Goal: Information Seeking & Learning: Learn about a topic

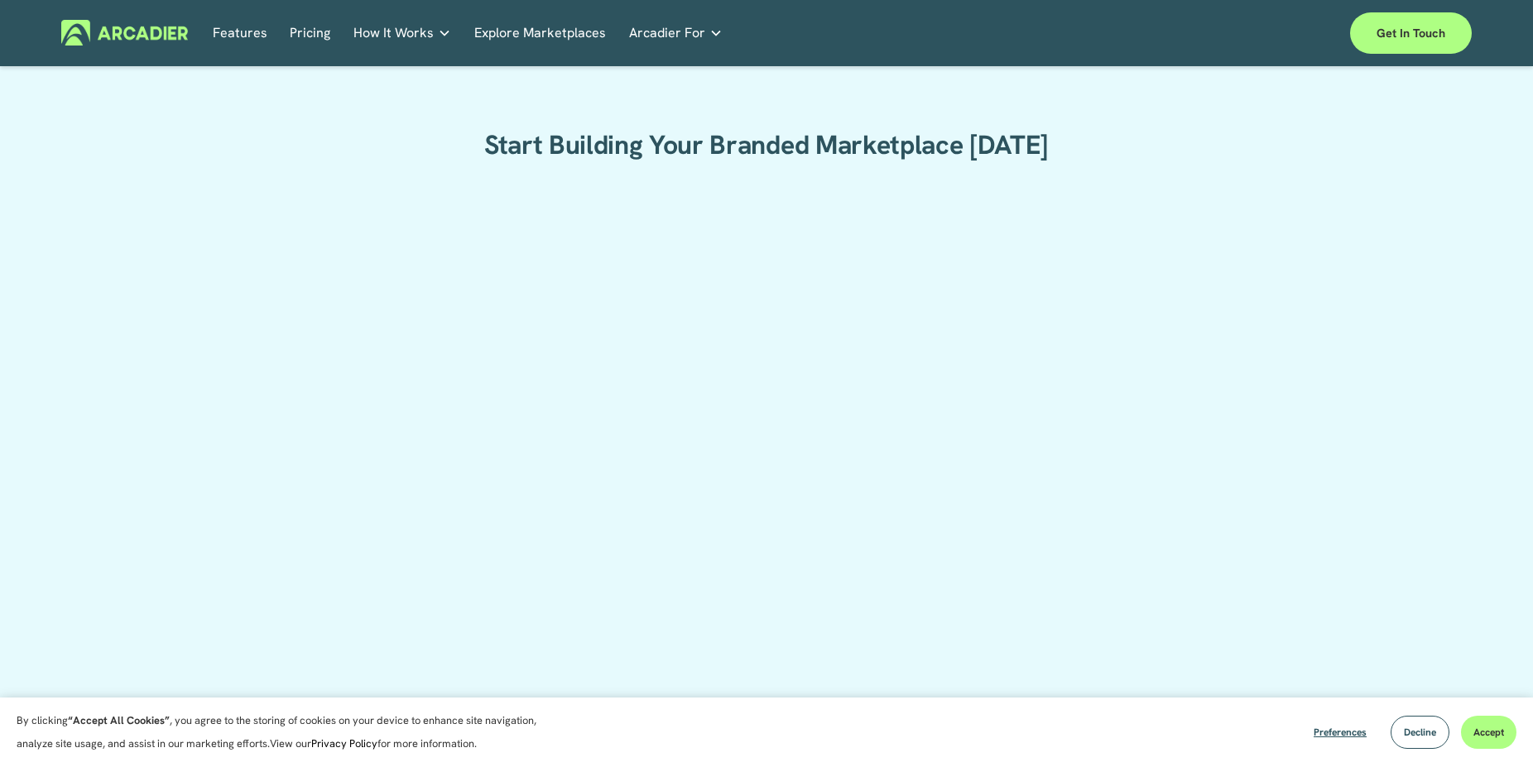
click at [564, 25] on link "Explore Marketplaces" at bounding box center [540, 33] width 132 height 26
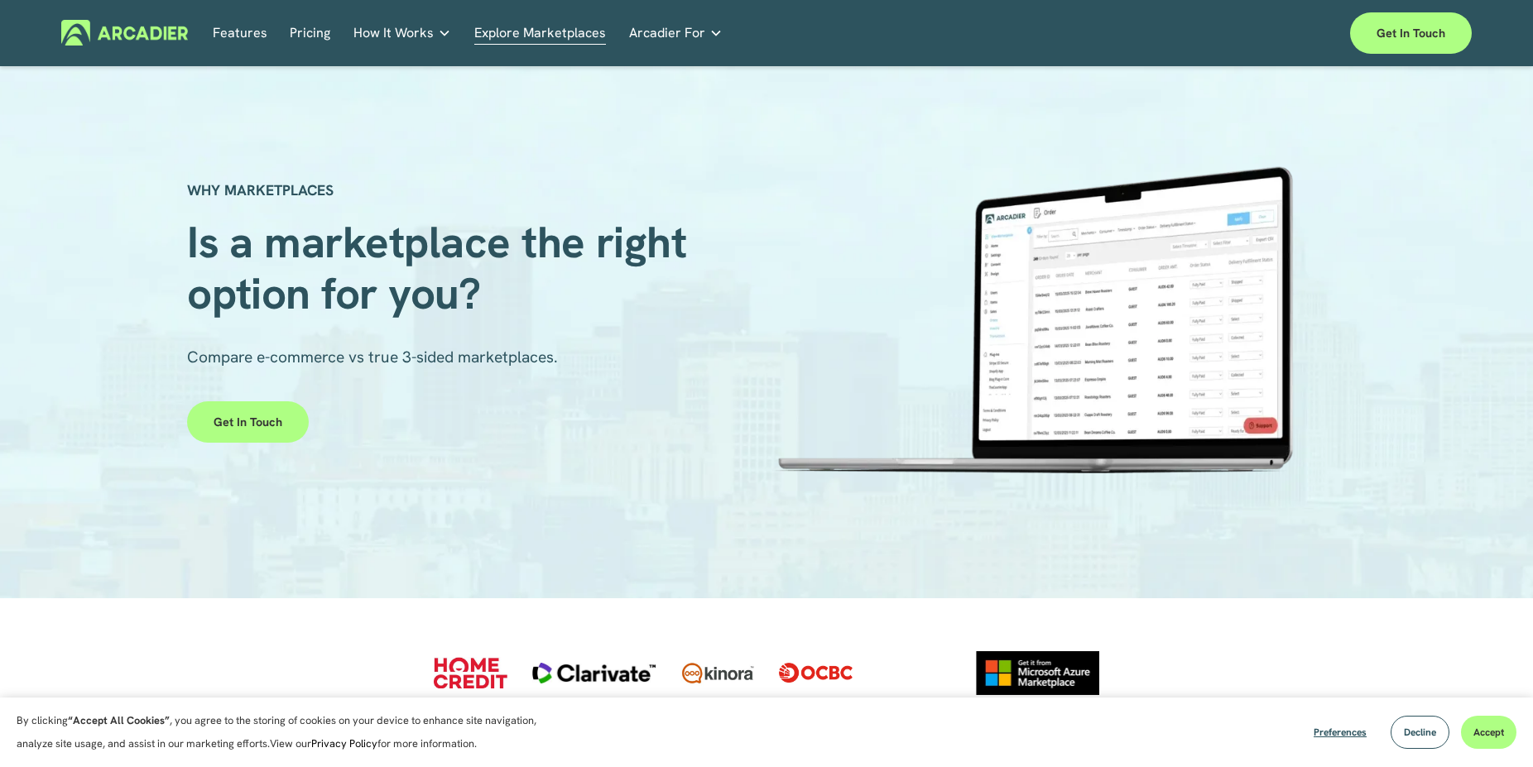
click at [0, 0] on link "Retail Marketplaces Whatever you are offering to your customer, we bring it all…" at bounding box center [0, 0] width 0 height 0
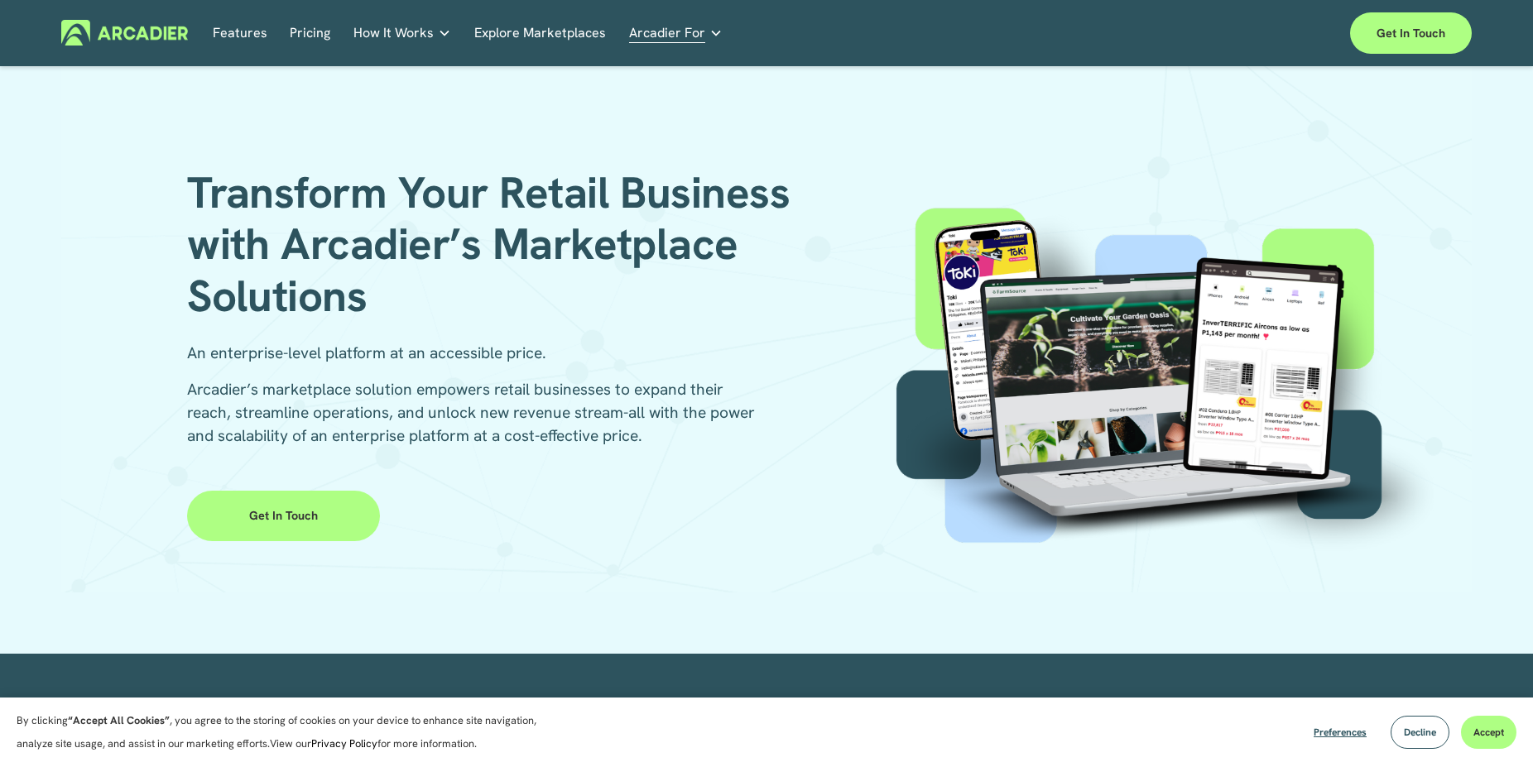
click at [85, 324] on div "Transform Your Retail Business with Arcadier’s Marketplace Solutions An enterpr…" at bounding box center [766, 329] width 1410 height 523
